Goal: Obtain resource: Download file/media

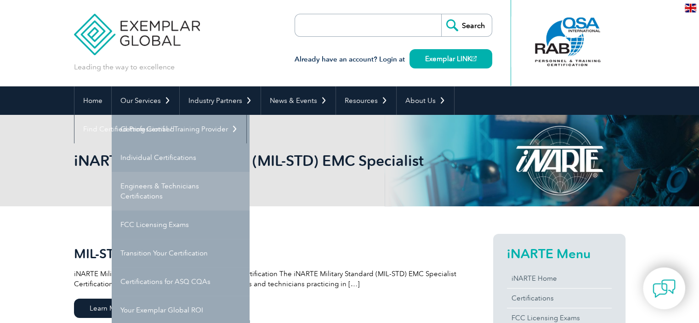
click at [159, 183] on link "Engineers & Technicians Certifications" at bounding box center [181, 191] width 138 height 39
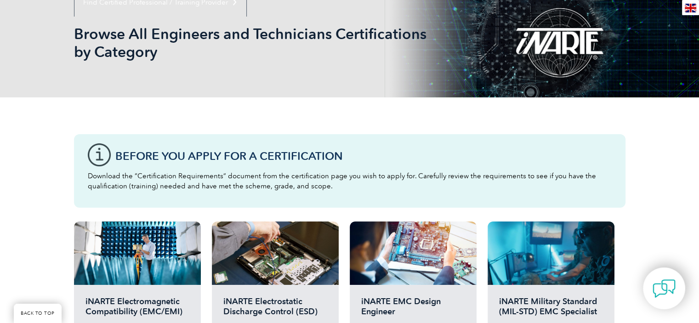
scroll to position [184, 0]
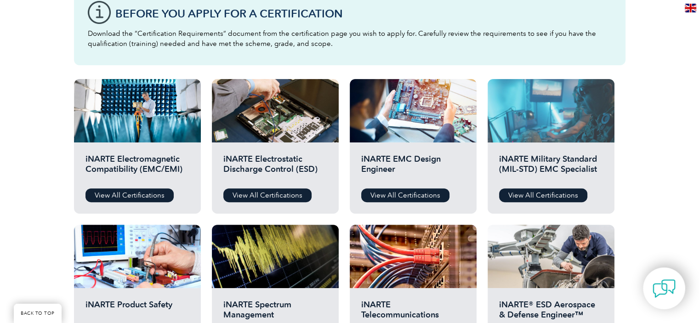
scroll to position [245, 0]
